Goal: Communication & Community: Connect with others

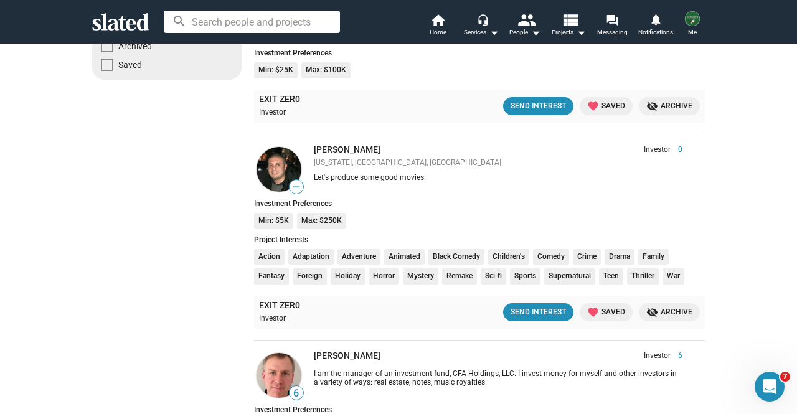
scroll to position [80, 0]
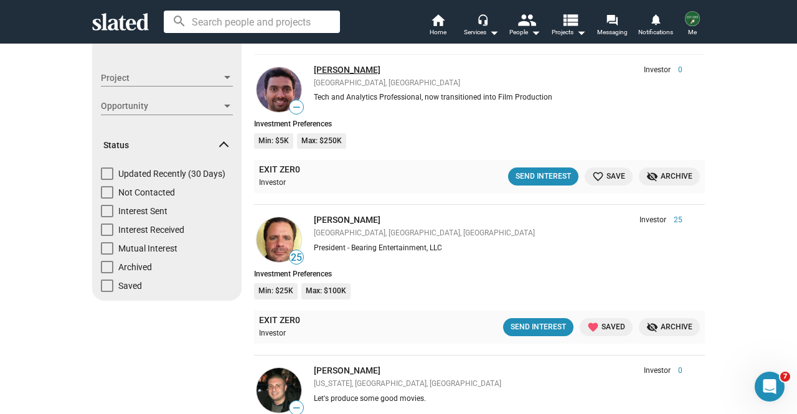
click at [322, 70] on link "[PERSON_NAME]" at bounding box center [347, 70] width 67 height 10
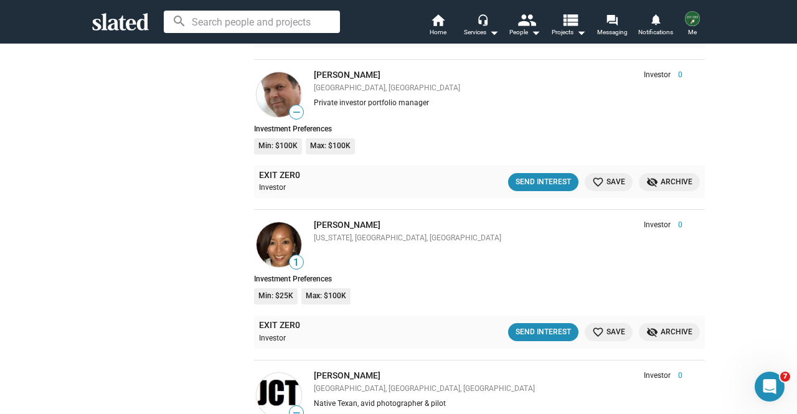
scroll to position [2002, 0]
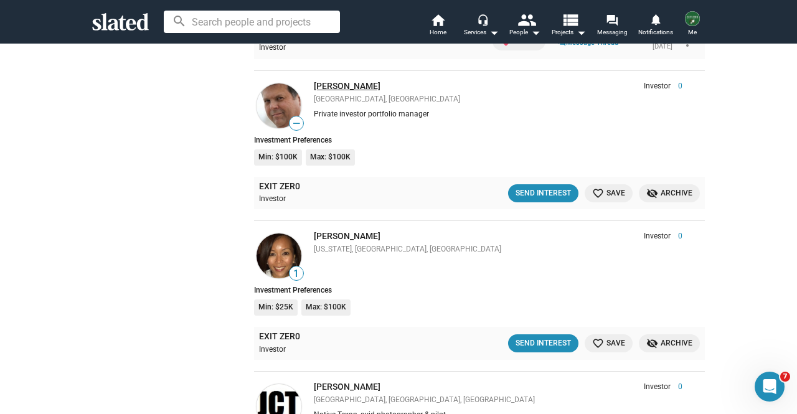
click at [329, 84] on link "Gabriel Terrazas" at bounding box center [347, 86] width 67 height 10
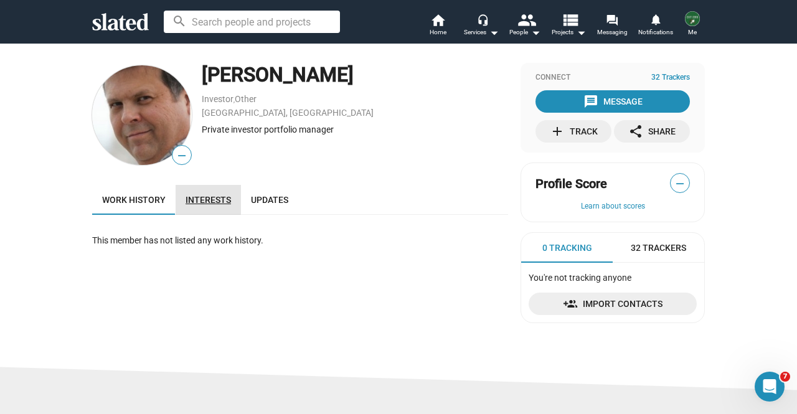
click at [195, 195] on span "Interests" at bounding box center [207, 200] width 45 height 10
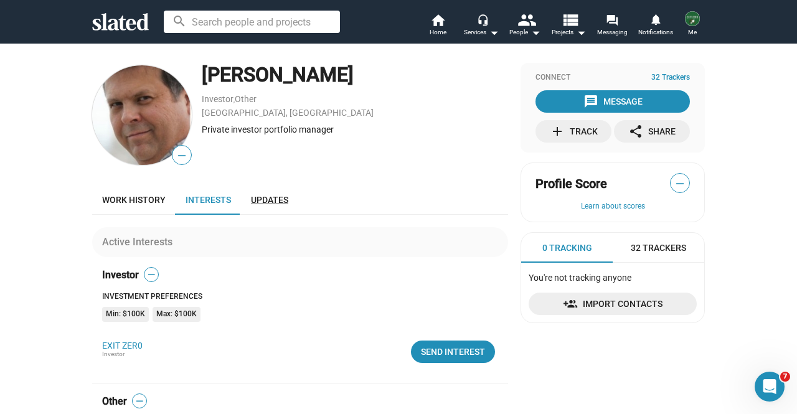
click at [264, 204] on span "Updates" at bounding box center [269, 200] width 37 height 10
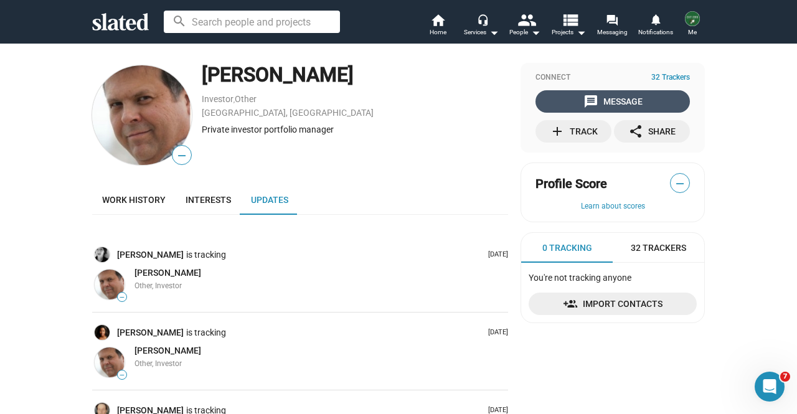
click at [598, 95] on div "message Message" at bounding box center [612, 101] width 59 height 22
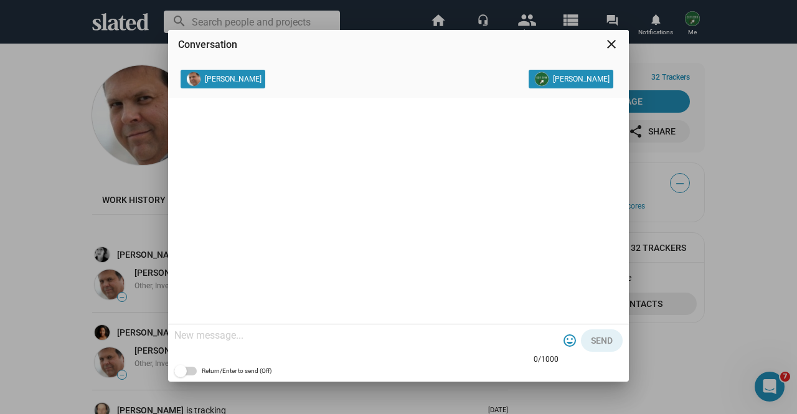
click at [346, 334] on textarea at bounding box center [366, 335] width 384 height 12
paste textarea "My name is Kurt, and I am one of the producers for our film EXIT ZERO, a featur…"
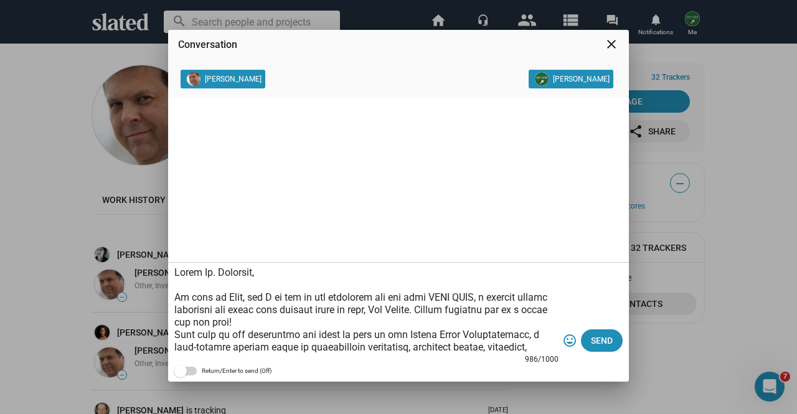
drag, startPoint x: 397, startPoint y: 42, endPoint x: 448, endPoint y: 72, distance: 58.6
click at [448, 72] on dialog-thread "Conversation close Gabriel Terrazas Kurt Fried 986/1000 tag_faces Send Return/E…" at bounding box center [398, 206] width 461 height 352
click at [243, 296] on textarea at bounding box center [366, 309] width 384 height 87
click at [380, 320] on textarea at bounding box center [366, 309] width 384 height 87
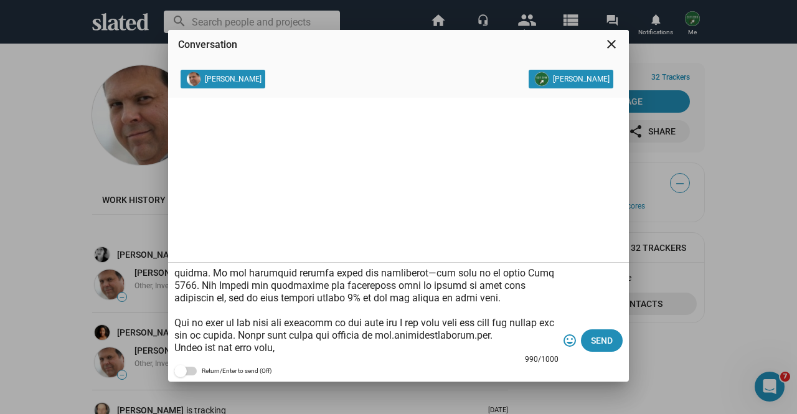
scroll to position [186, 0]
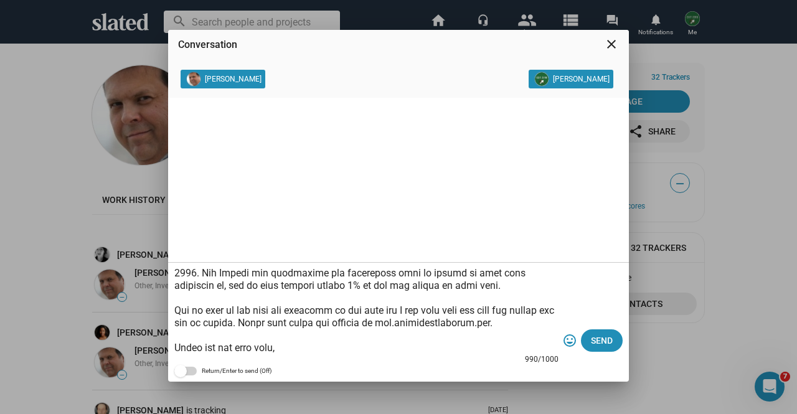
click at [380, 316] on textarea at bounding box center [366, 309] width 384 height 87
type textarea "Hello Mr. Terrazas, My name is Kurt Fried, and I am one of the producers for ou…"
click at [597, 339] on span "Send" at bounding box center [602, 340] width 22 height 22
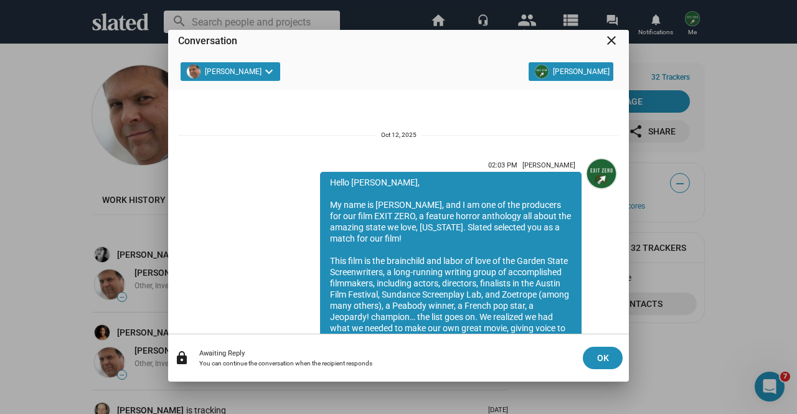
scroll to position [217, 0]
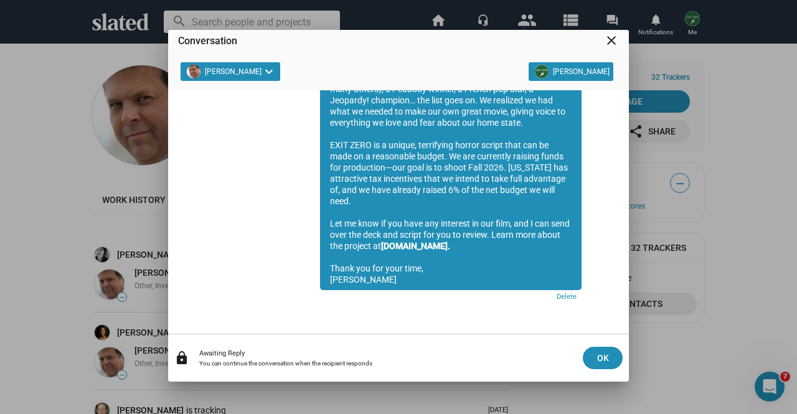
click at [615, 40] on mat-icon "close" at bounding box center [611, 40] width 15 height 15
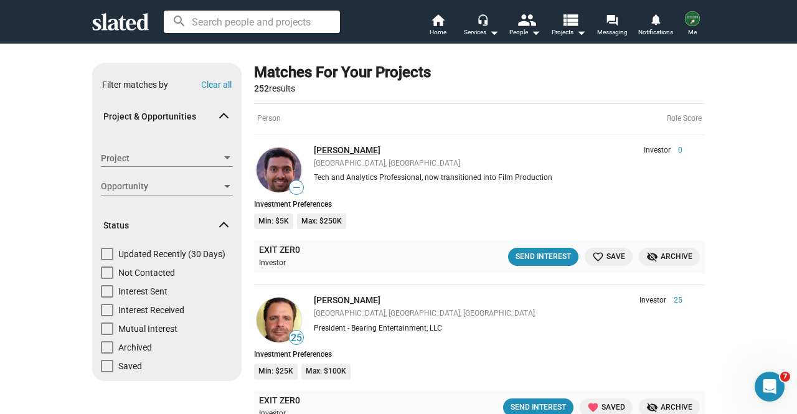
click at [336, 145] on link "[PERSON_NAME]" at bounding box center [347, 150] width 67 height 10
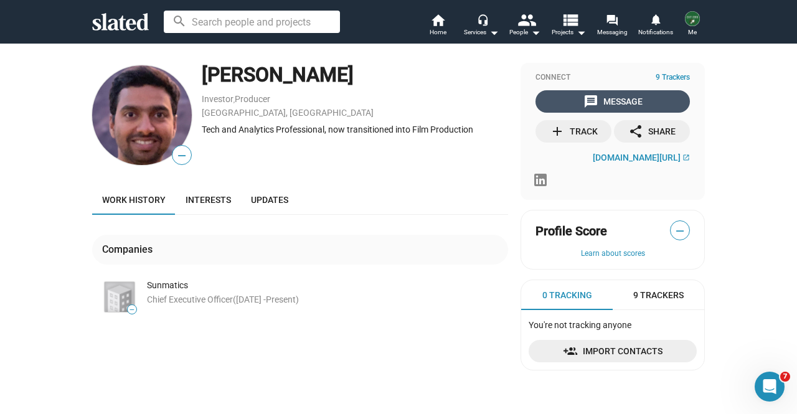
click at [593, 95] on div "message Message" at bounding box center [612, 101] width 59 height 22
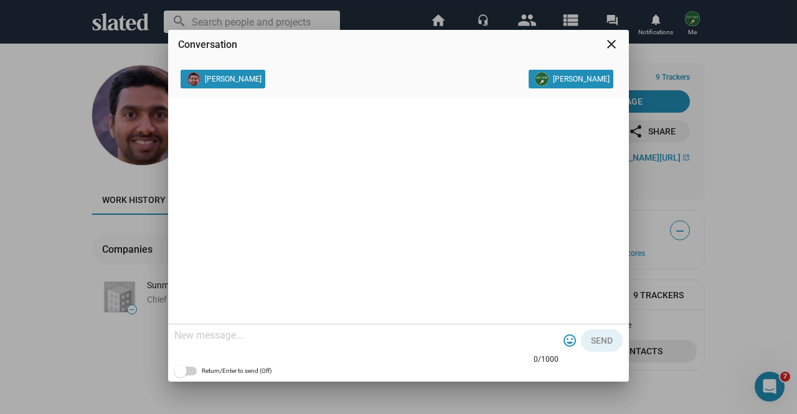
click at [442, 333] on textarea at bounding box center [366, 335] width 384 height 12
paste textarea "My name is Kurt, and I am one of the producers for our film EXIT ZERO, a featur…"
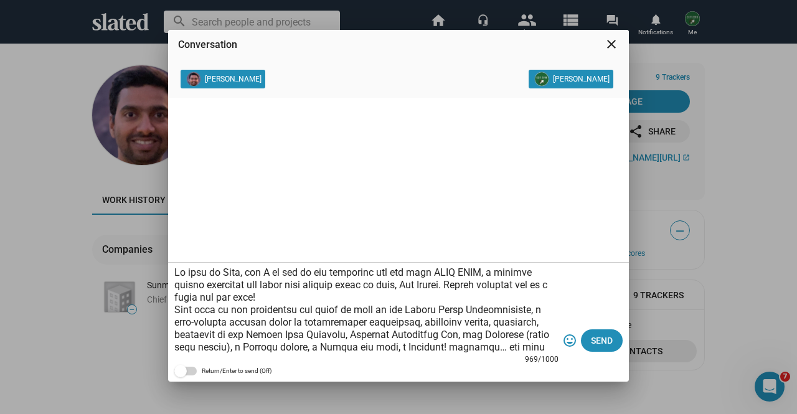
click at [177, 274] on textarea at bounding box center [366, 309] width 384 height 87
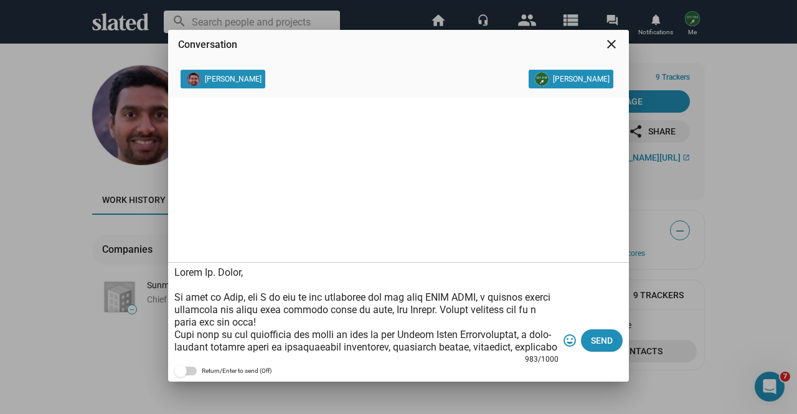
click at [248, 294] on textarea at bounding box center [366, 309] width 384 height 87
click at [353, 319] on textarea at bounding box center [366, 309] width 384 height 87
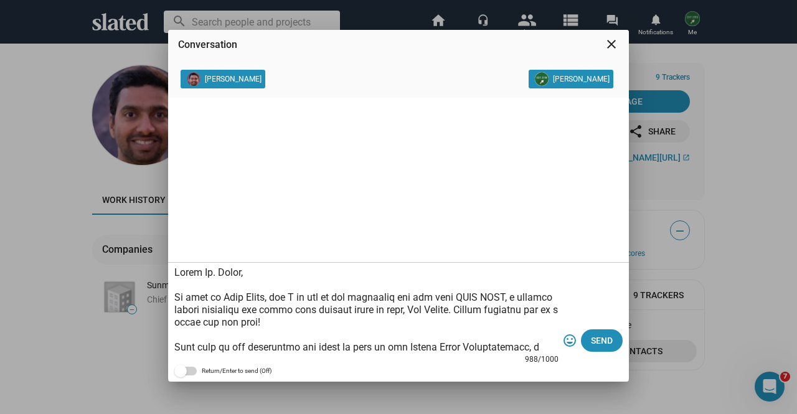
click at [337, 307] on textarea at bounding box center [366, 309] width 384 height 87
click at [558, 324] on form "987/1000 tag_faces Send" at bounding box center [398, 322] width 448 height 119
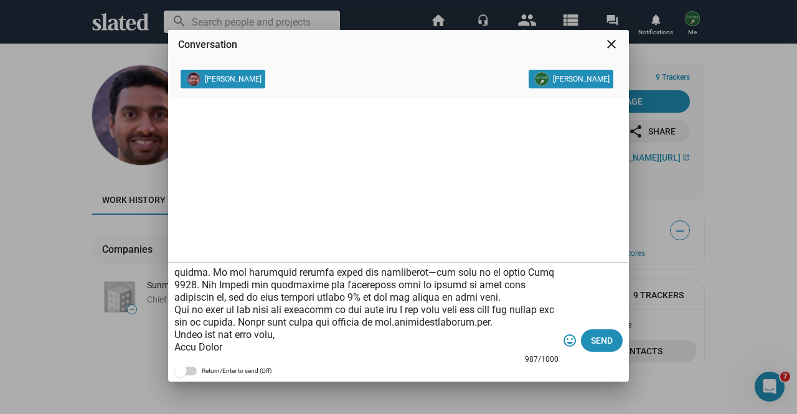
scroll to position [110, 0]
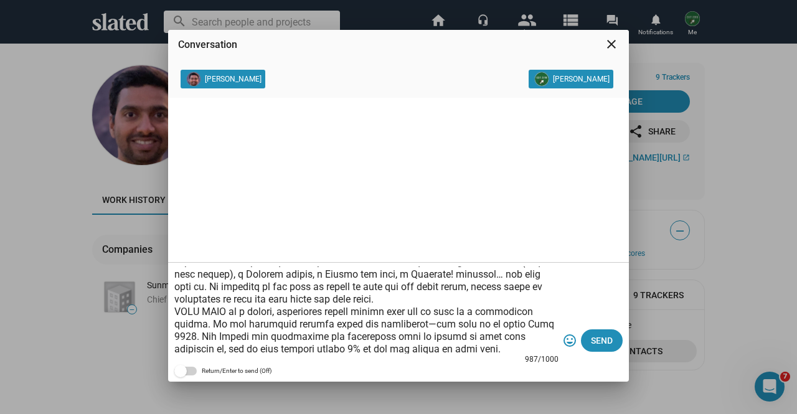
click at [456, 301] on textarea at bounding box center [366, 309] width 384 height 87
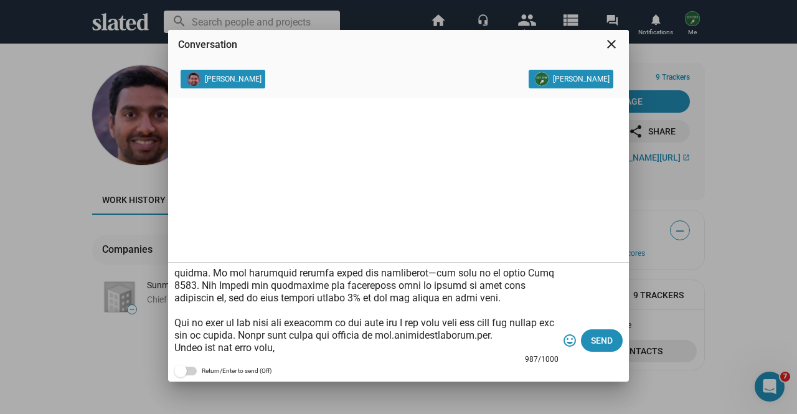
scroll to position [186, 0]
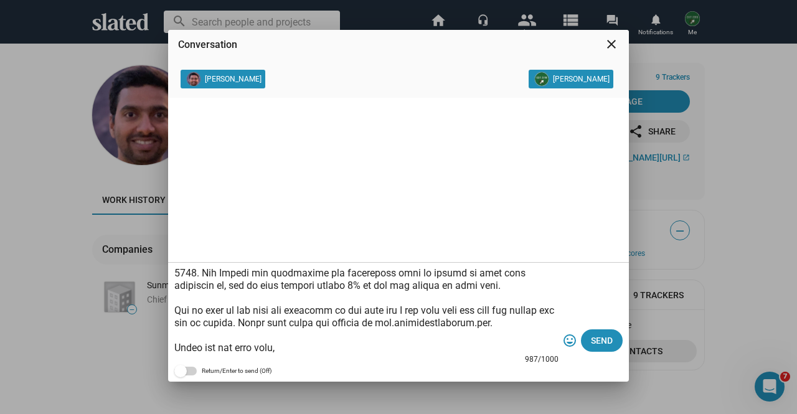
click at [381, 314] on textarea at bounding box center [366, 309] width 384 height 87
type textarea "Hello Mr. Gupta, My name is Kurt Fried, and I am one of the producers for our f…"
click at [606, 337] on span "Send" at bounding box center [602, 340] width 22 height 22
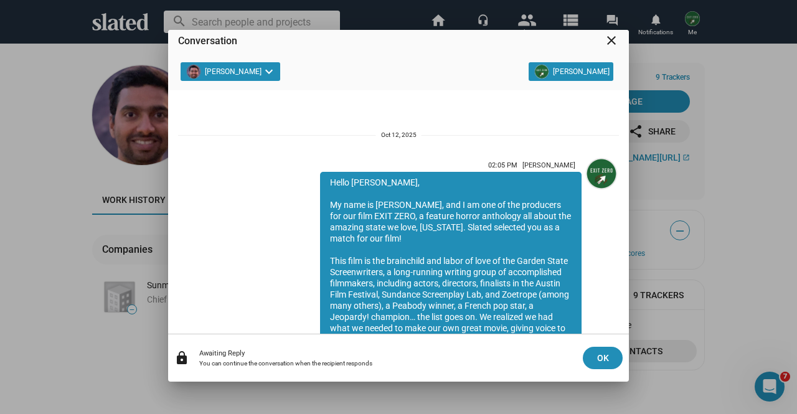
scroll to position [217, 0]
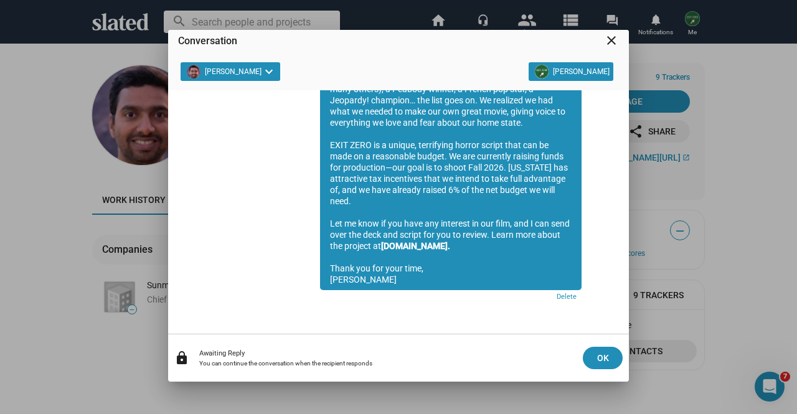
click at [613, 47] on mat-icon "close" at bounding box center [611, 40] width 15 height 15
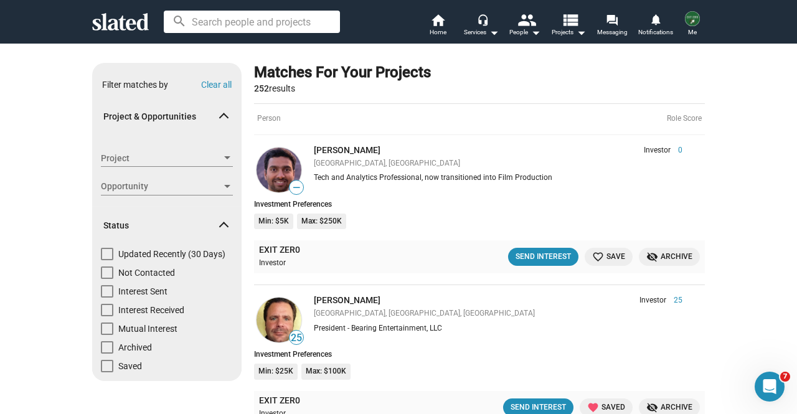
click at [603, 257] on span "favorite_border Save" at bounding box center [608, 256] width 33 height 13
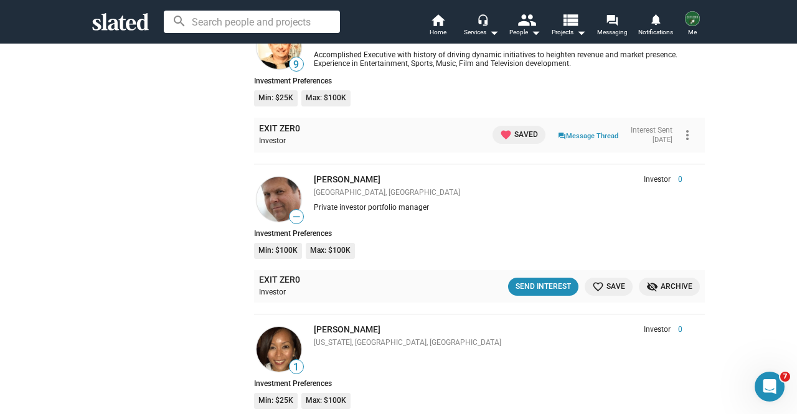
scroll to position [1934, 0]
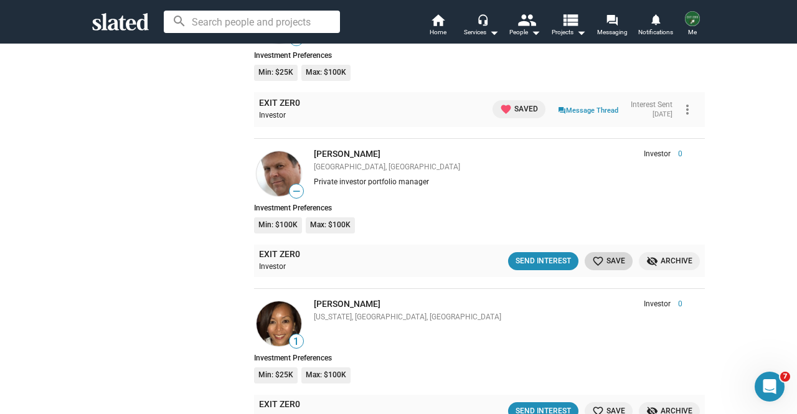
click at [598, 258] on mat-icon "favorite_border" at bounding box center [598, 261] width 12 height 12
click at [320, 302] on link "[PERSON_NAME]" at bounding box center [347, 304] width 67 height 10
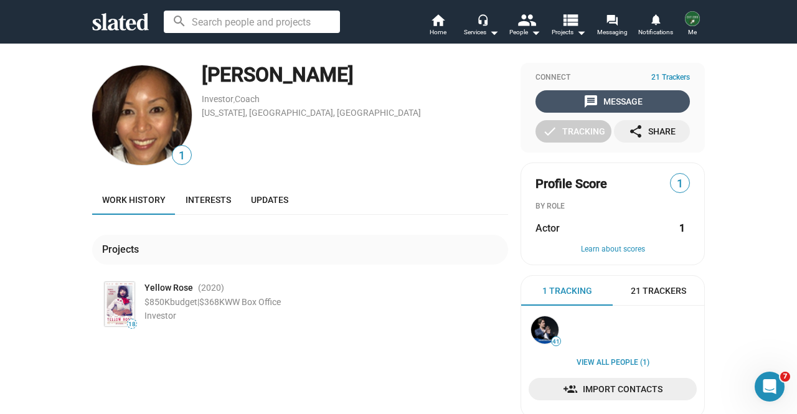
click at [596, 98] on div "message Message" at bounding box center [612, 101] width 59 height 22
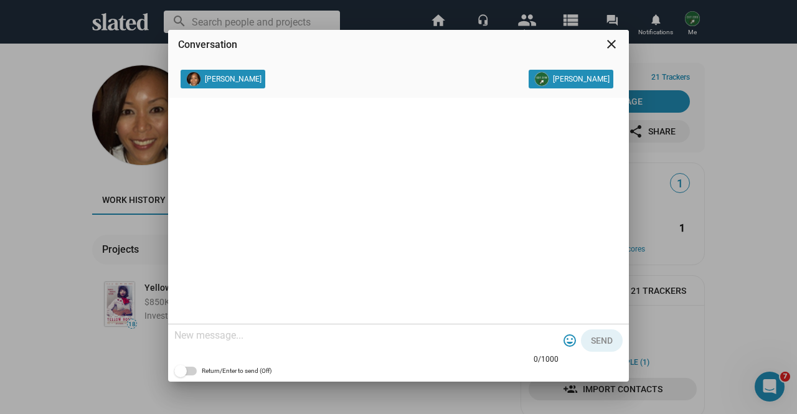
click at [482, 337] on textarea at bounding box center [366, 335] width 384 height 12
paste textarea "My name is Kurt, and I am one of the producers for our film EXIT ZERO, a featur…"
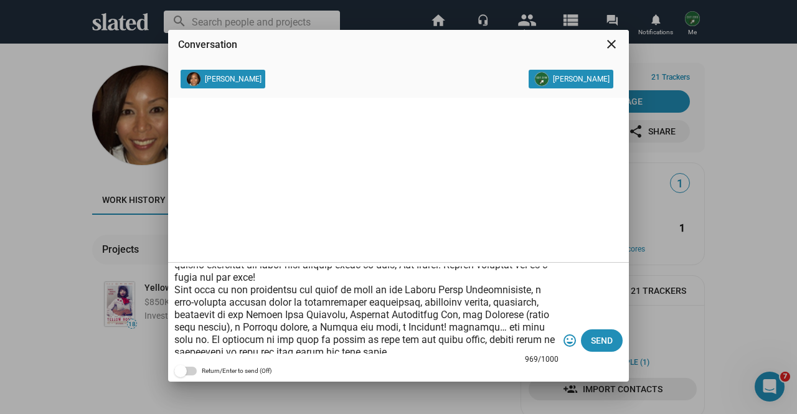
scroll to position [1, 0]
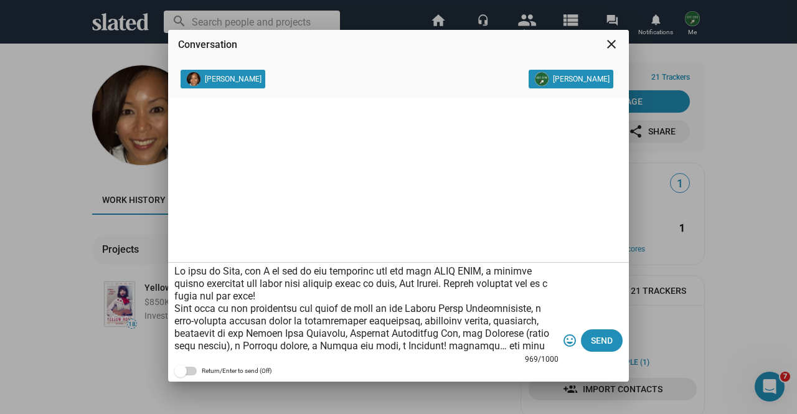
click at [177, 268] on textarea at bounding box center [366, 309] width 384 height 87
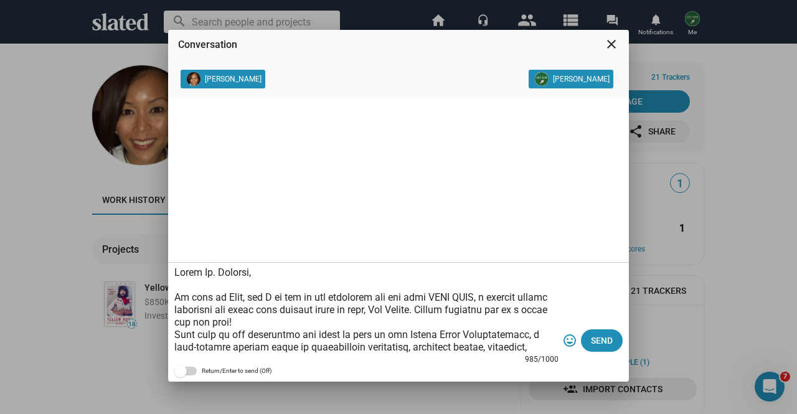
click at [243, 298] on textarea at bounding box center [366, 309] width 384 height 87
click at [354, 324] on textarea at bounding box center [366, 309] width 384 height 87
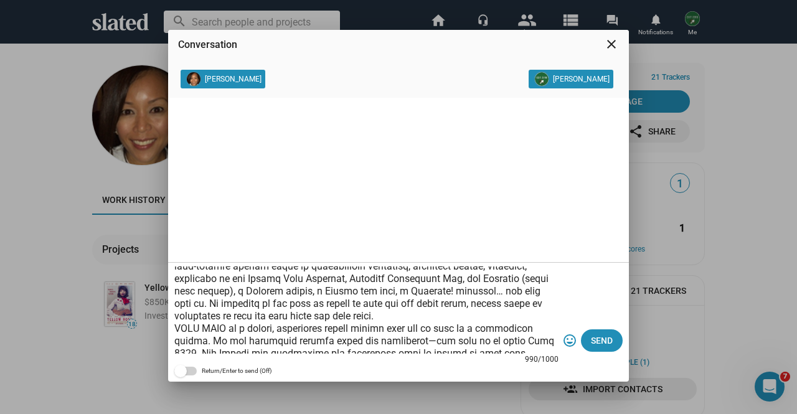
scroll to position [96, 0]
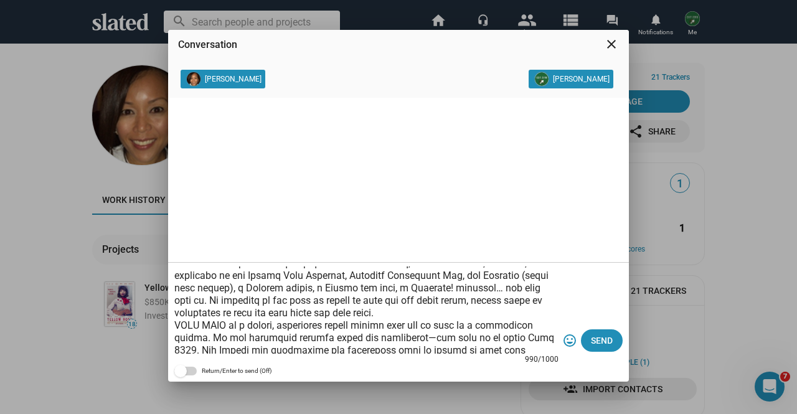
click at [483, 307] on textarea at bounding box center [366, 309] width 384 height 87
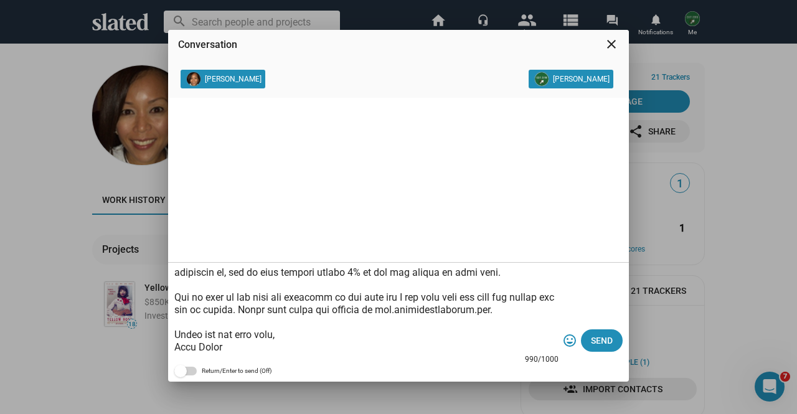
scroll to position [212, 0]
click at [382, 282] on textarea at bounding box center [366, 309] width 384 height 87
type textarea "Hello Ms. Elizaga, My name is Kurt Fried, and I am one of the producers for our…"
click at [596, 339] on span "Send" at bounding box center [602, 340] width 22 height 22
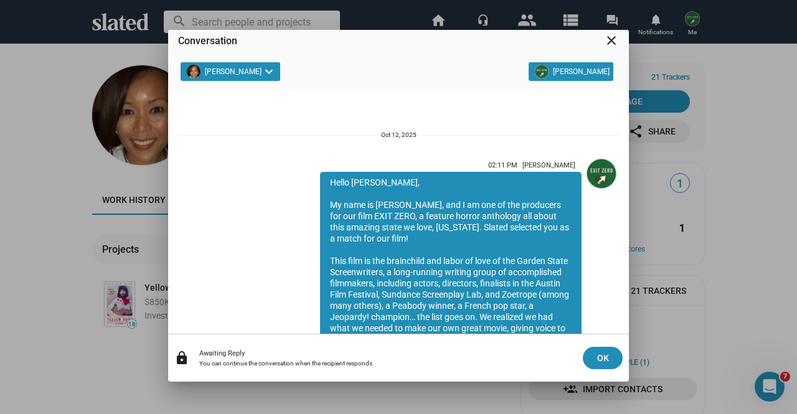
scroll to position [217, 0]
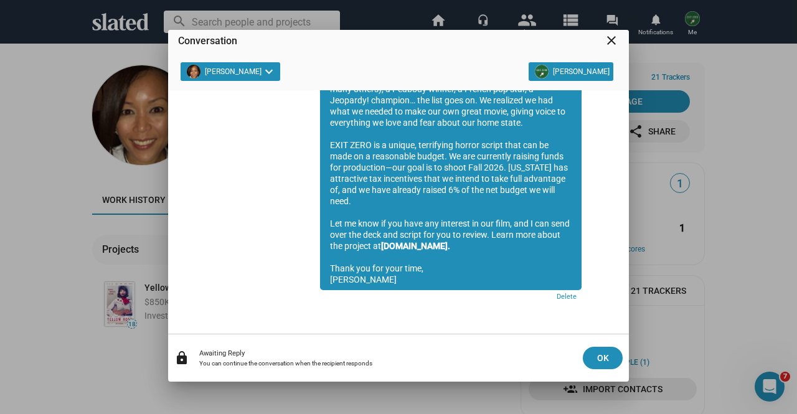
click at [609, 40] on mat-icon "close" at bounding box center [611, 40] width 15 height 15
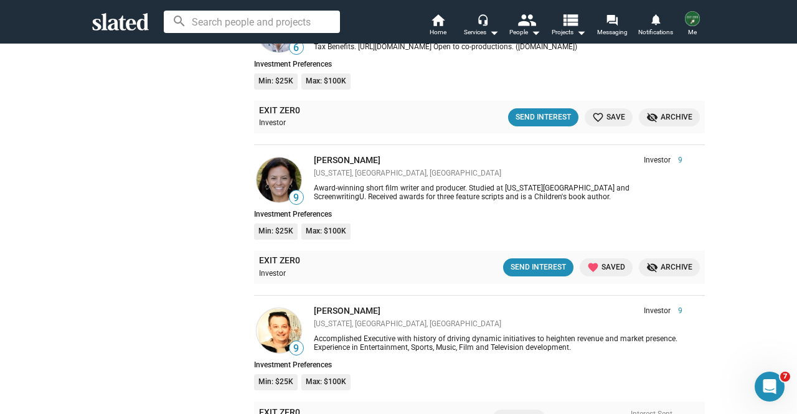
scroll to position [1951, 0]
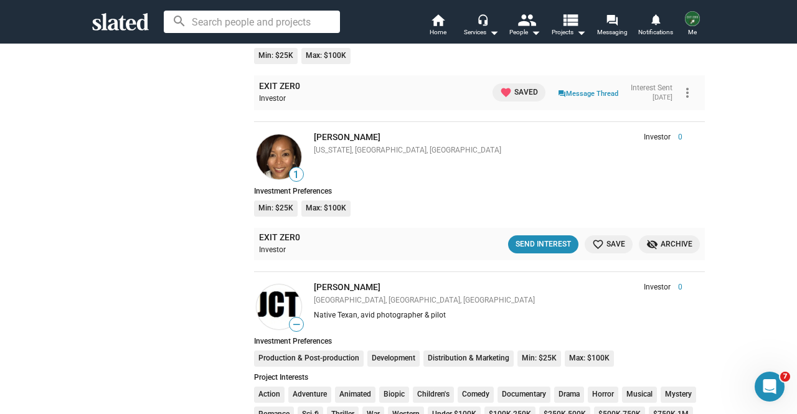
click at [612, 243] on span "favorite_border Save" at bounding box center [608, 244] width 33 height 13
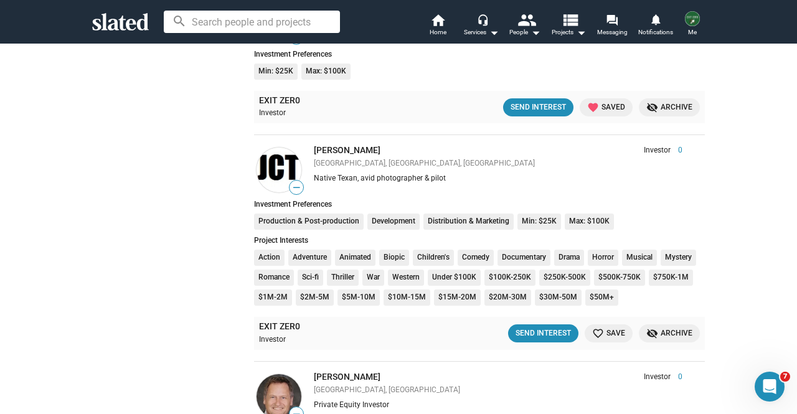
scroll to position [2095, 0]
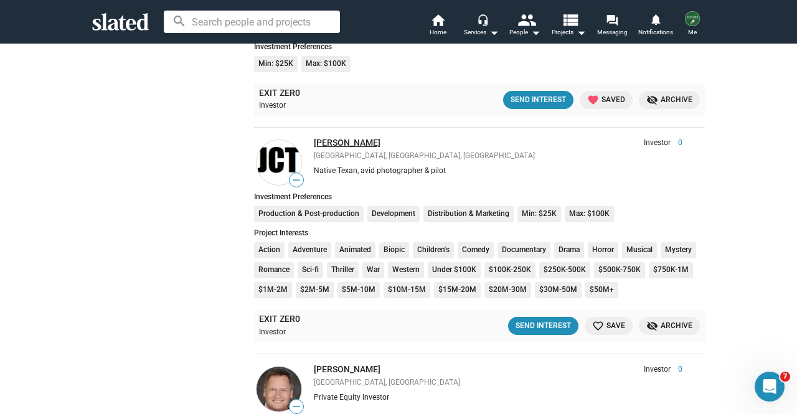
click at [330, 144] on link "[PERSON_NAME]" at bounding box center [347, 143] width 67 height 10
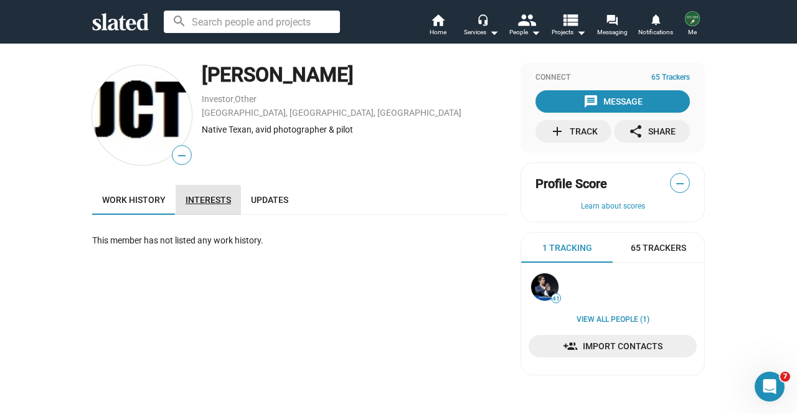
click at [193, 202] on span "Interests" at bounding box center [207, 200] width 45 height 10
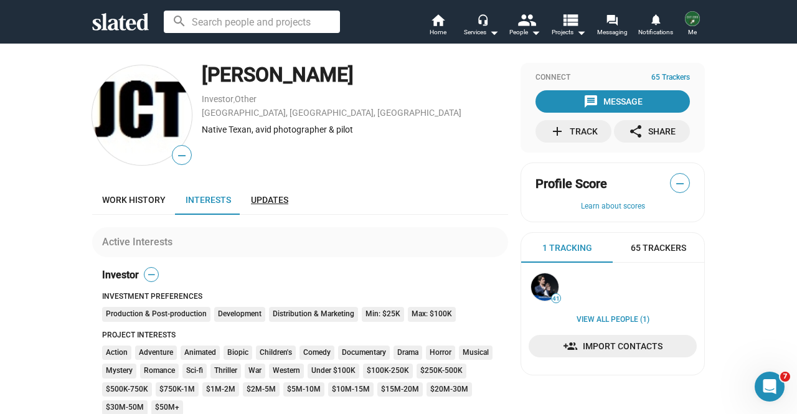
click at [248, 205] on link "Updates" at bounding box center [269, 200] width 57 height 30
